Goal: Transaction & Acquisition: Purchase product/service

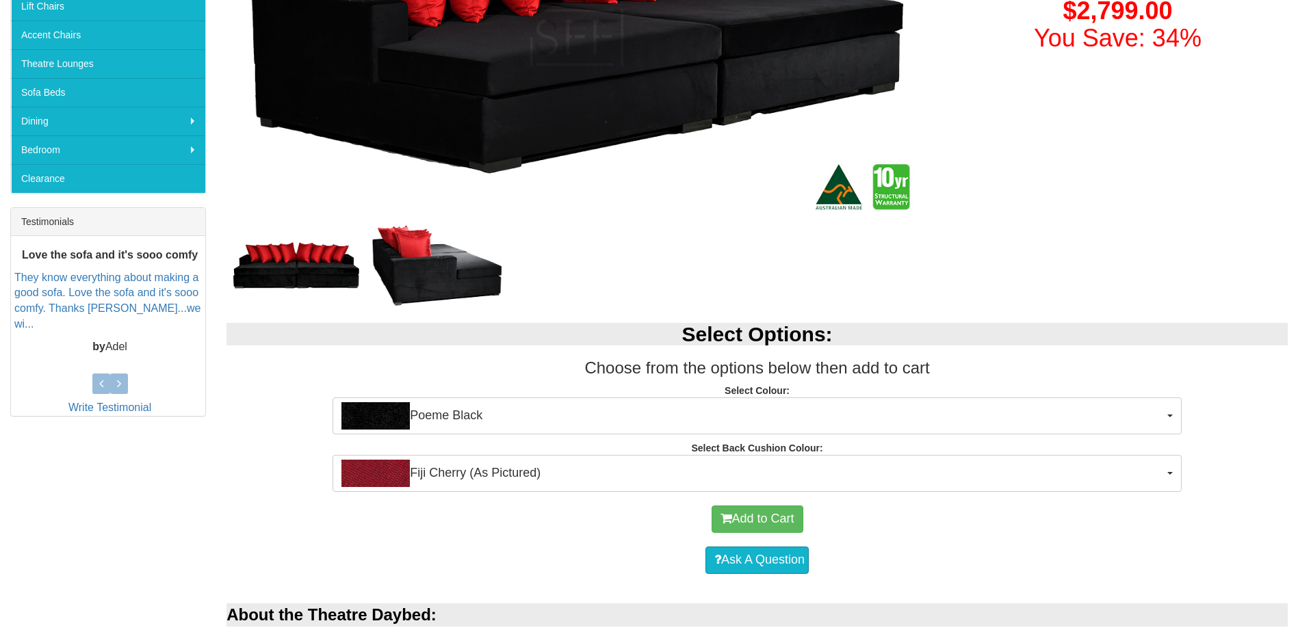
scroll to position [410, 0]
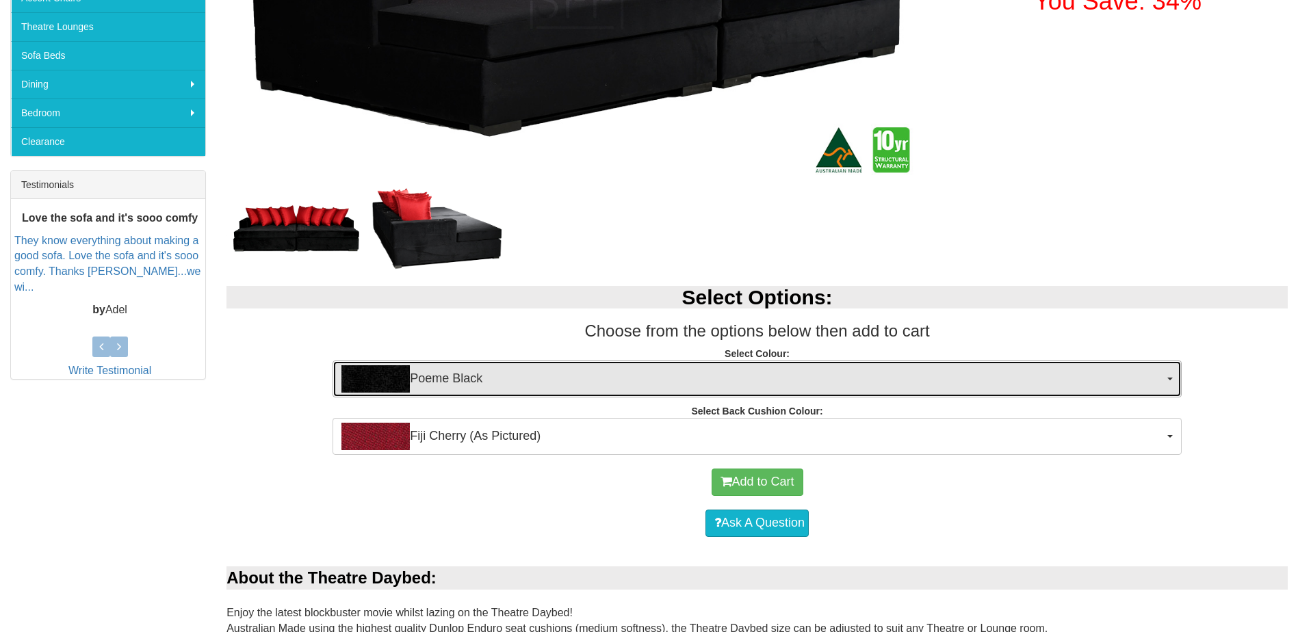
click at [413, 374] on span "Poeme Black" at bounding box center [752, 378] width 822 height 27
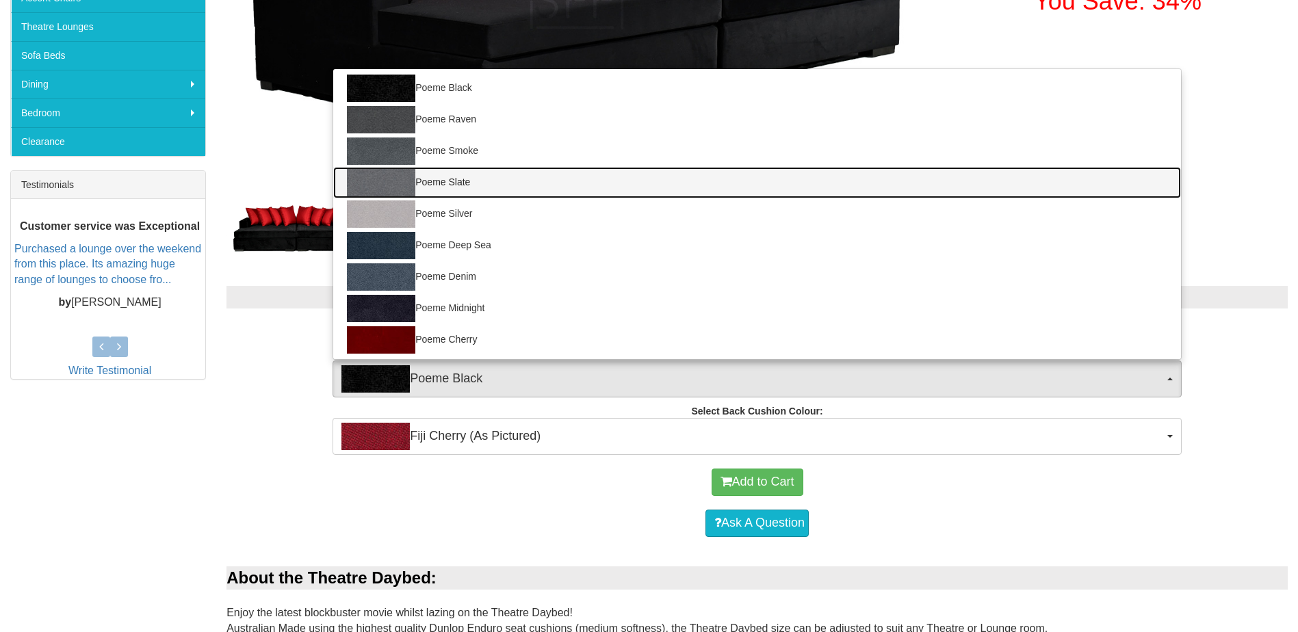
click at [424, 182] on link "Poeme Slate" at bounding box center [757, 182] width 848 height 31
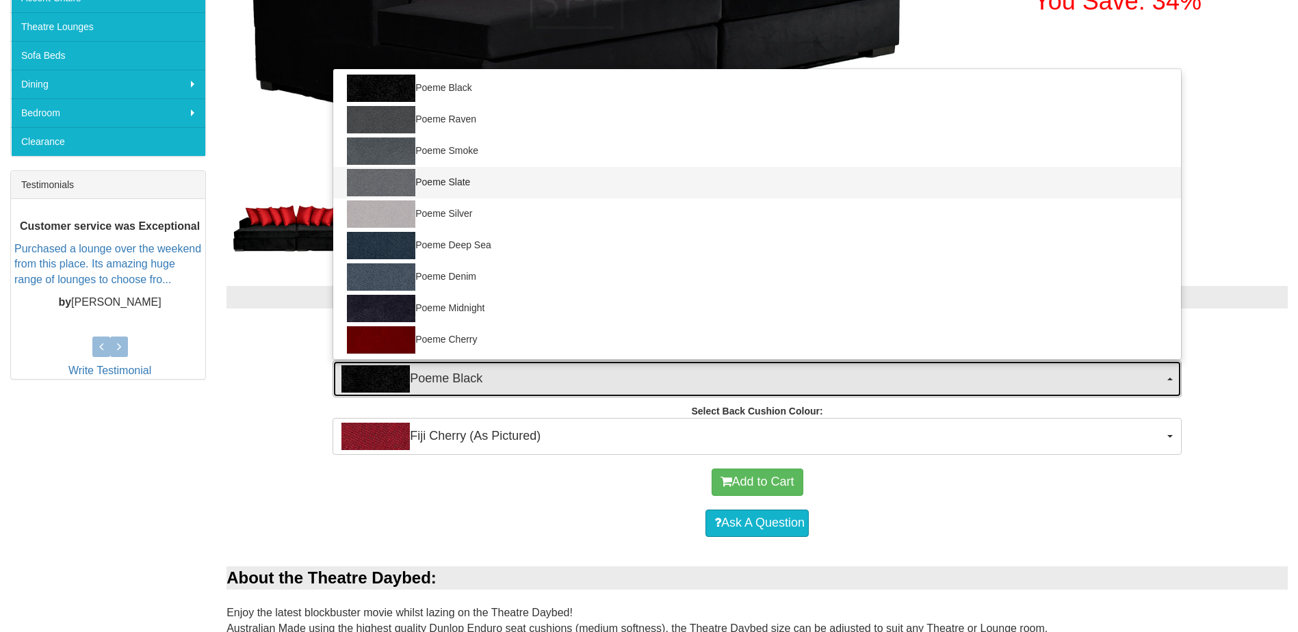
select select "1967"
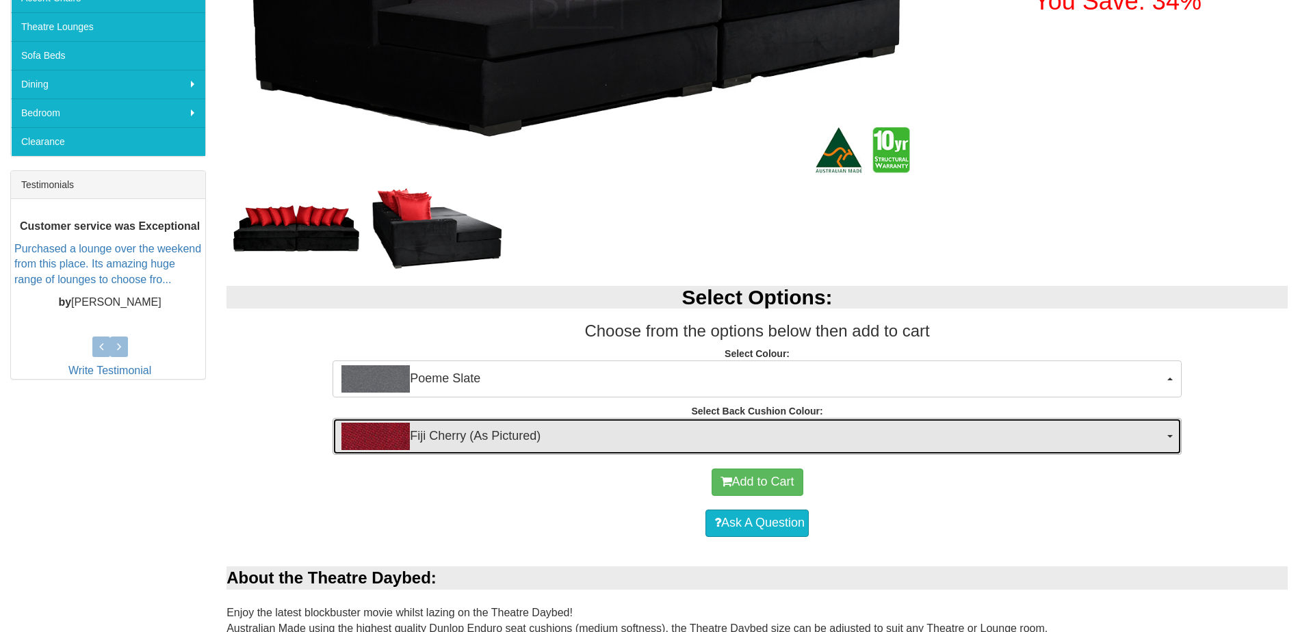
click at [481, 448] on span "Fiji Cherry (As Pictured)" at bounding box center [752, 436] width 822 height 27
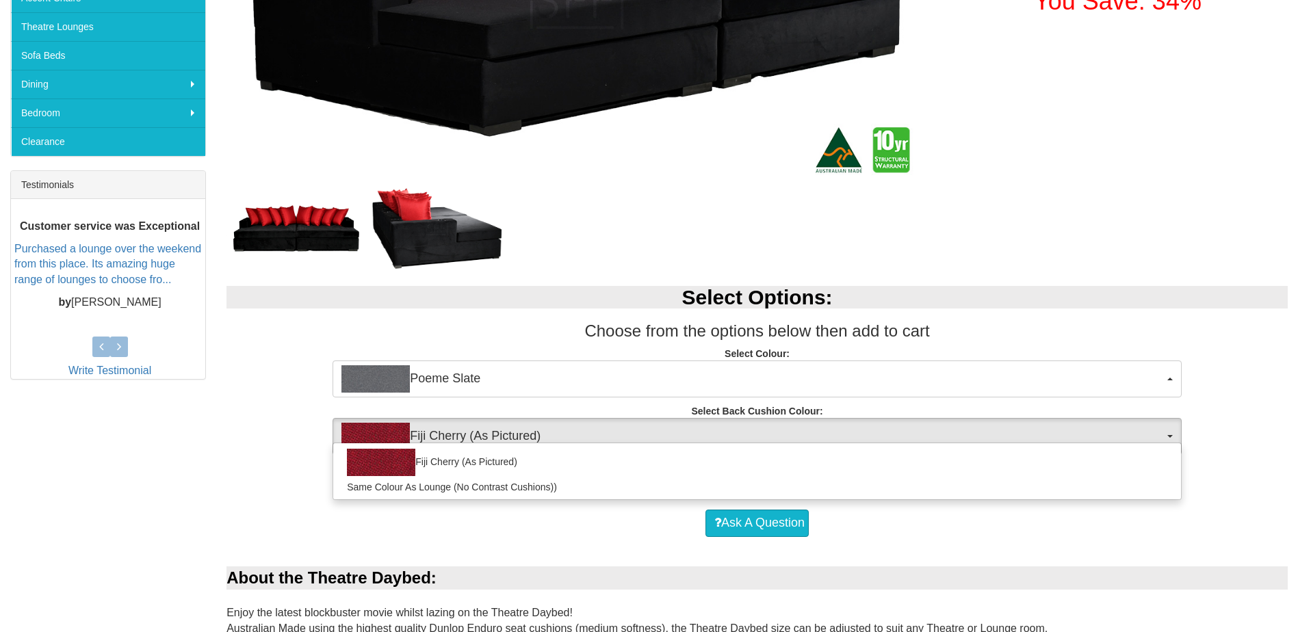
click at [288, 447] on div "Select Options: Choose from the options below then add to cart Select Colour: P…" at bounding box center [757, 363] width 1082 height 183
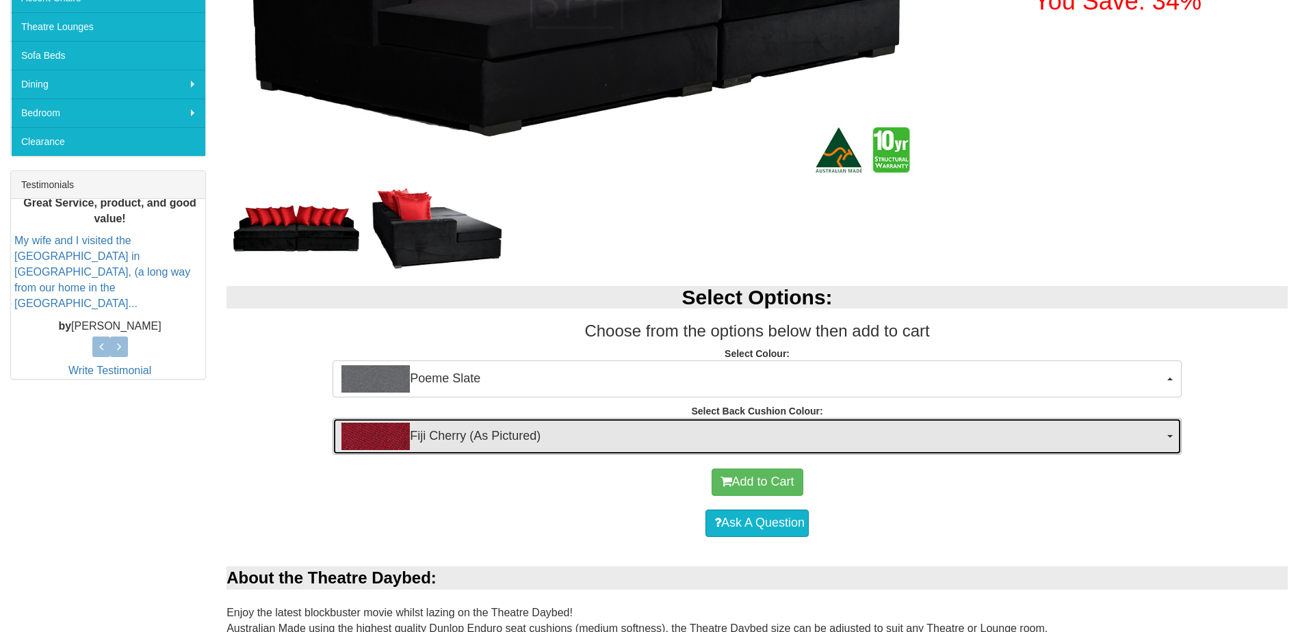
click at [428, 428] on span "Fiji Cherry (As Pictured)" at bounding box center [752, 436] width 822 height 27
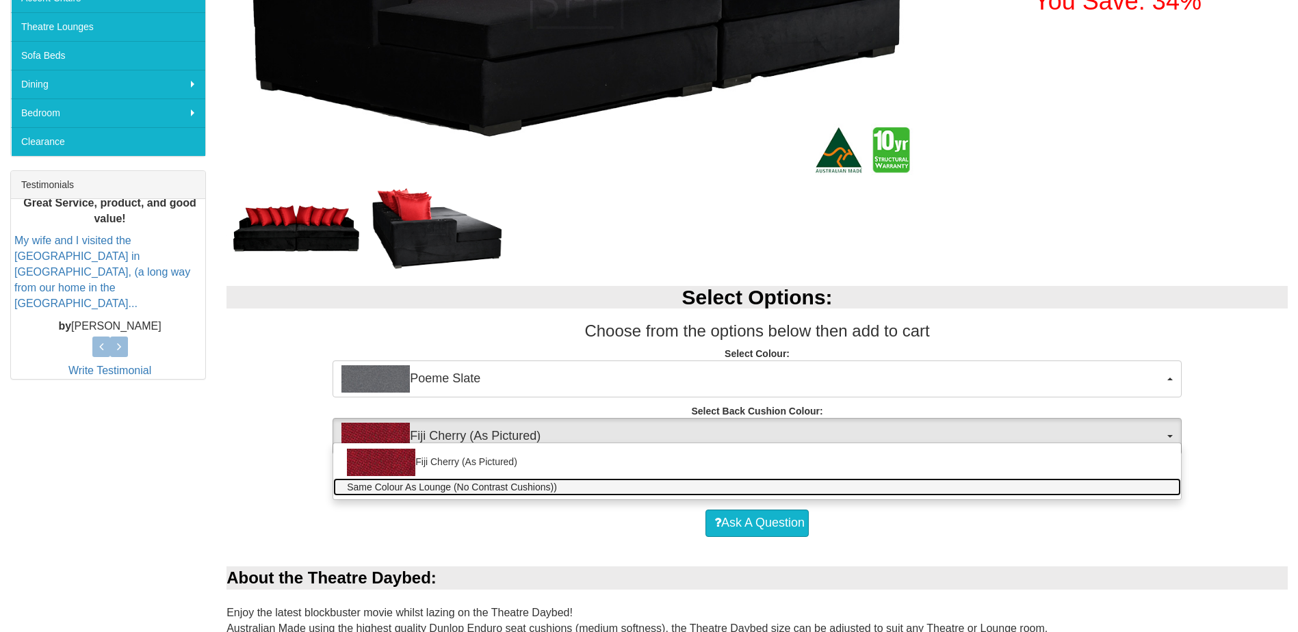
click at [499, 486] on span "Same Colour As Lounge (No Contrast Cushions))" at bounding box center [452, 487] width 210 height 14
select select "1972"
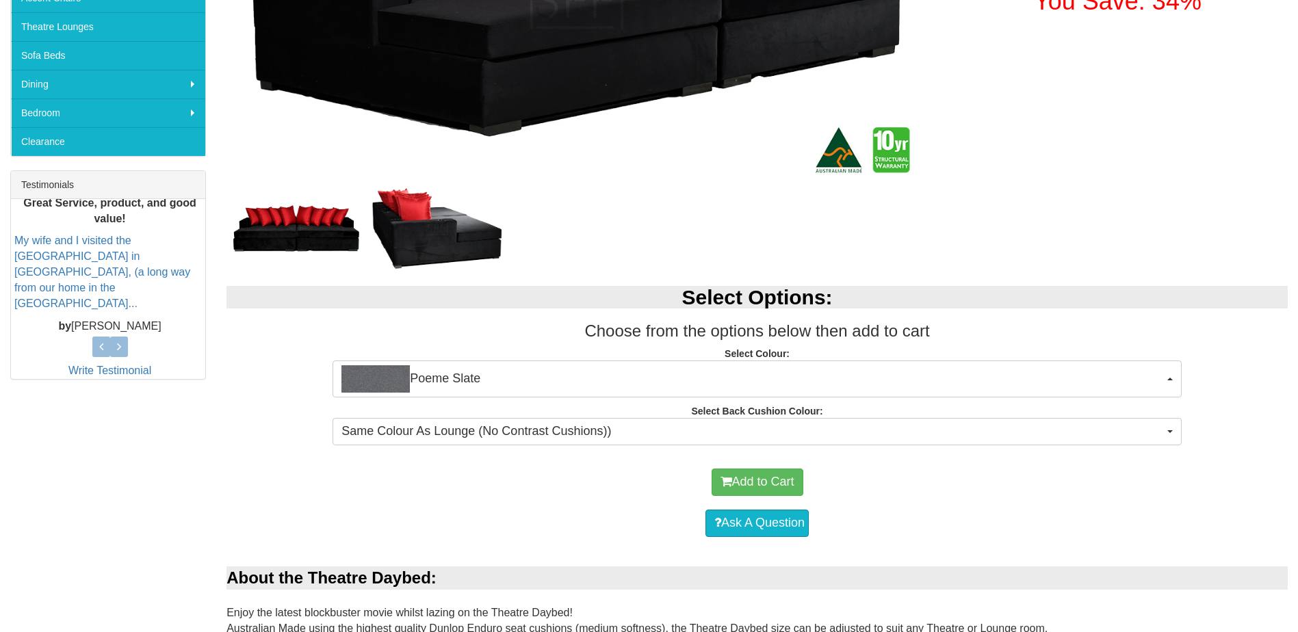
click at [573, 228] on div at bounding box center [576, 227] width 700 height 75
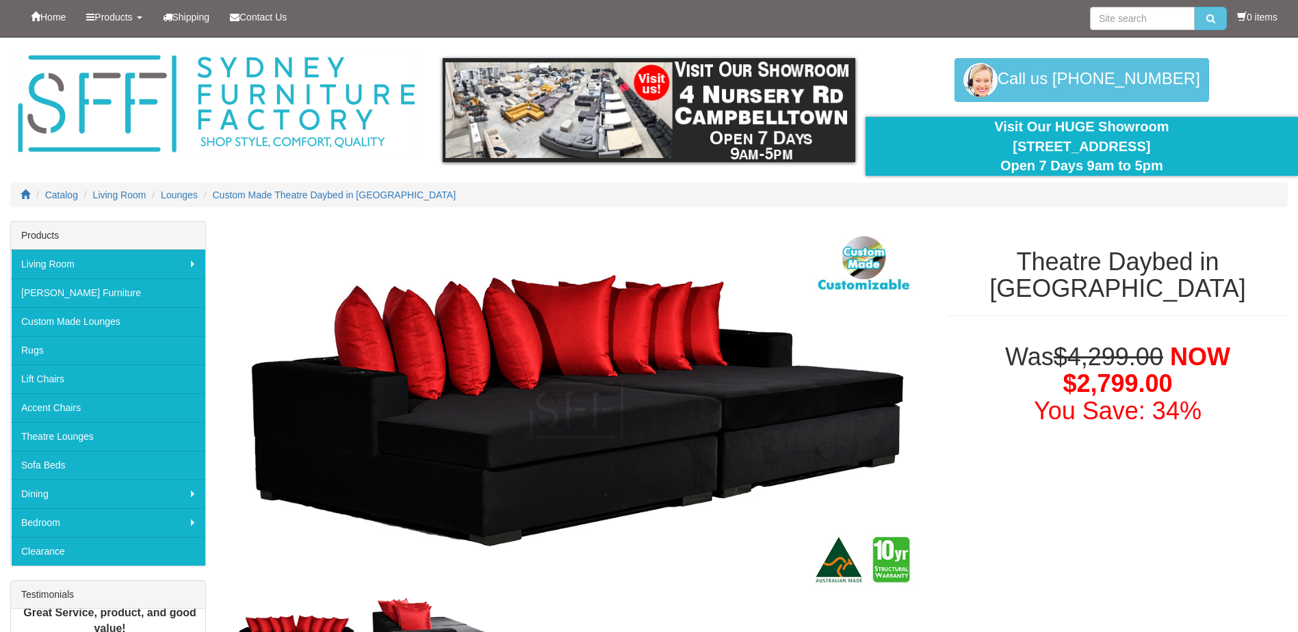
scroll to position [0, 0]
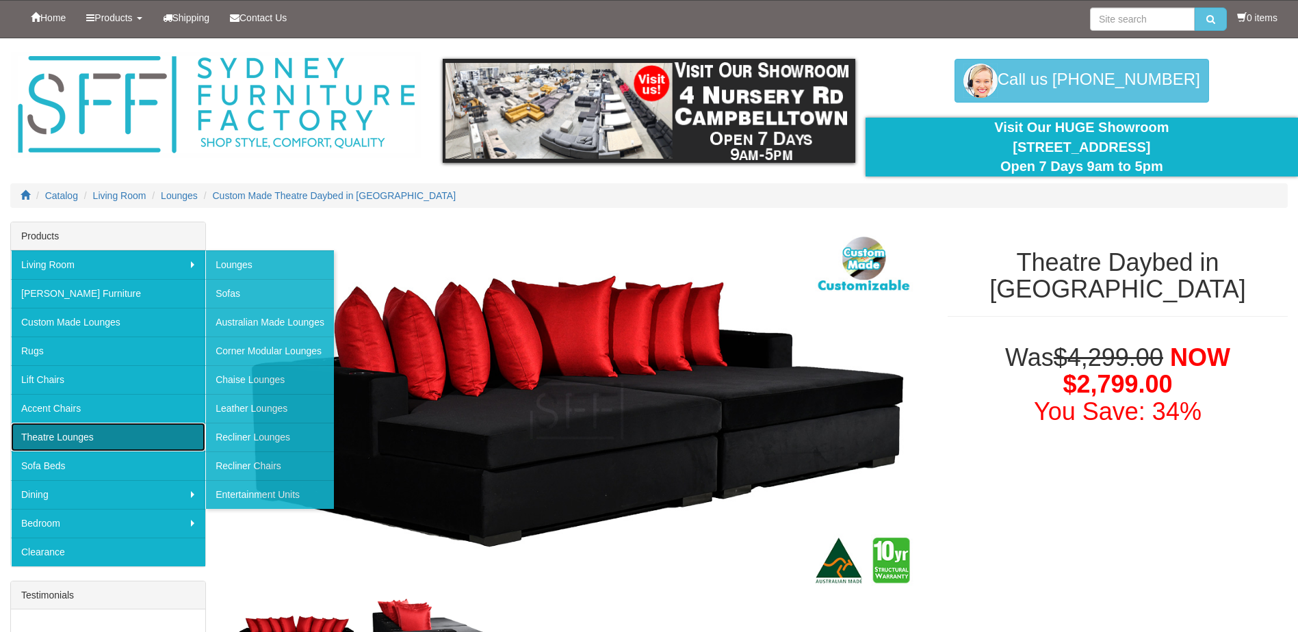
click at [75, 439] on link "Theatre Lounges" at bounding box center [108, 437] width 194 height 29
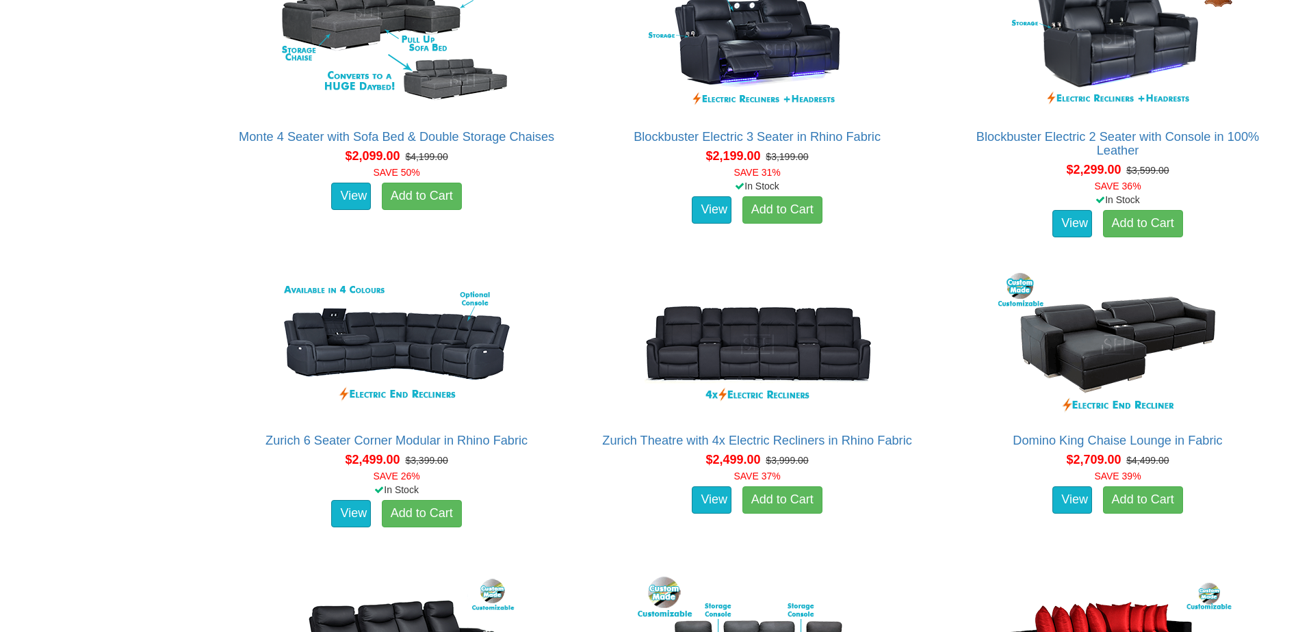
scroll to position [1163, 0]
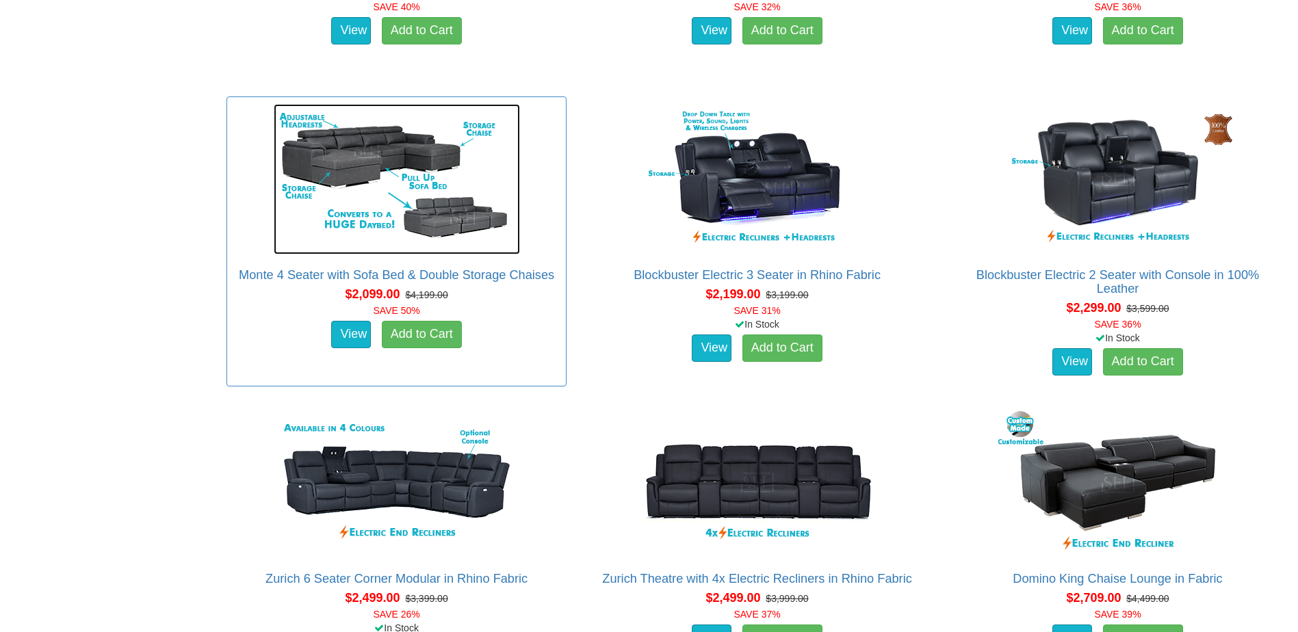
click at [357, 172] on img at bounding box center [397, 179] width 246 height 150
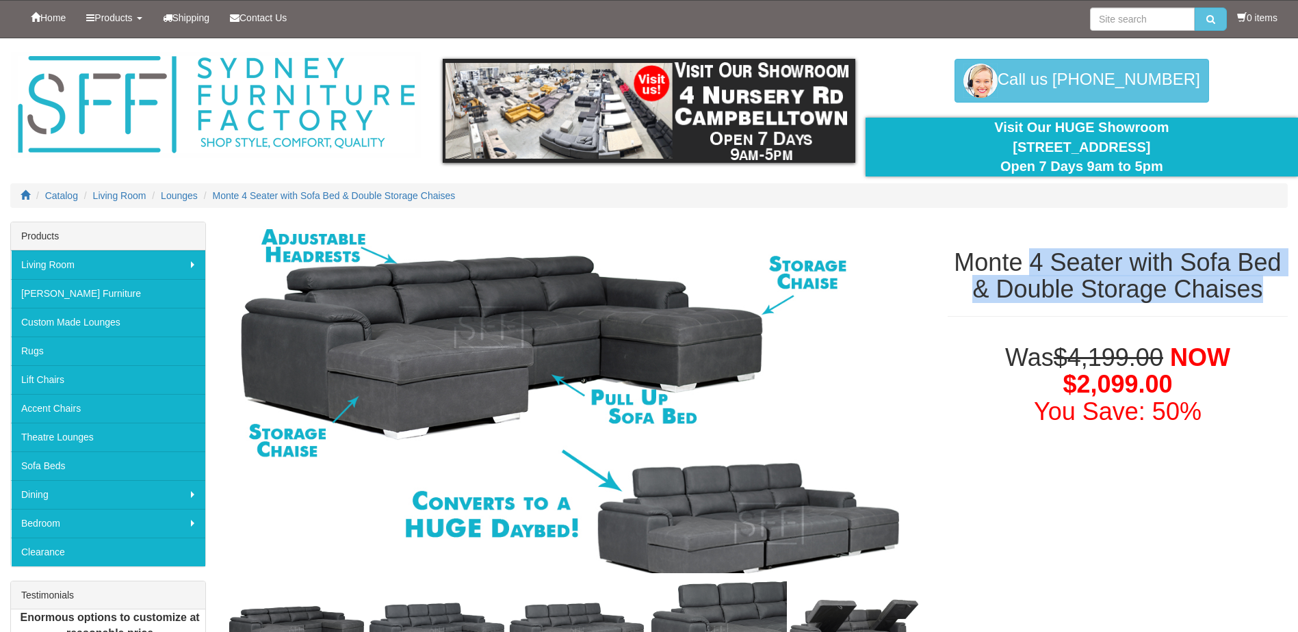
drag, startPoint x: 1264, startPoint y: 291, endPoint x: 1030, endPoint y: 261, distance: 236.6
click at [1030, 261] on h1 "Monte 4 Seater with Sofa Bed & Double Storage Chaises" at bounding box center [1117, 276] width 340 height 54
copy h1 "4 Seater with Sofa Bed & Double Storage Chaises"
